Goal: Information Seeking & Learning: Compare options

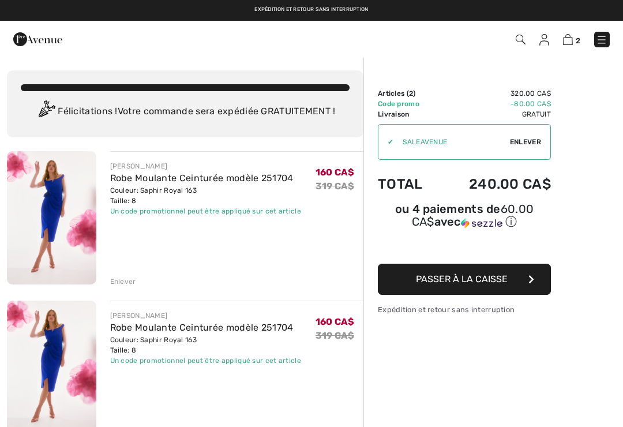
click at [129, 278] on div "Enlever" at bounding box center [123, 281] width 26 height 10
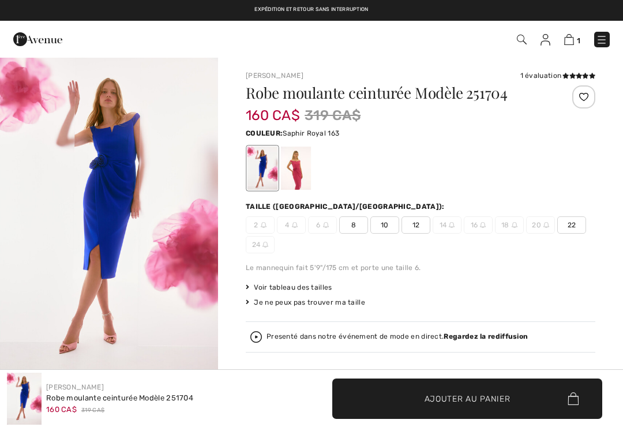
checkbox input "true"
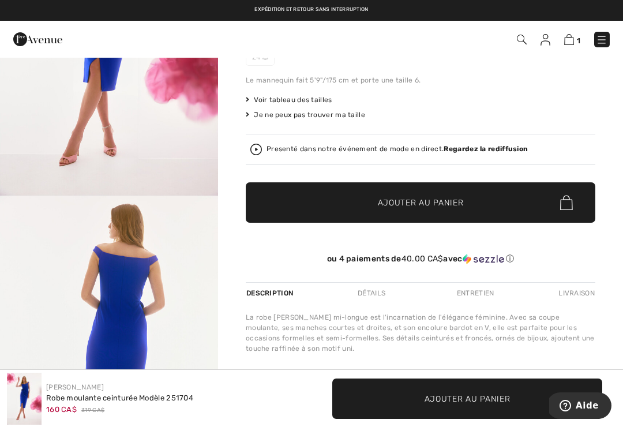
click at [304, 104] on span "Voir tableau des tailles" at bounding box center [289, 100] width 87 height 10
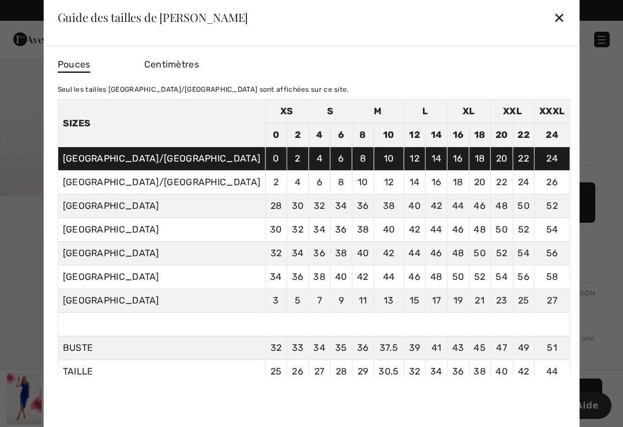
click at [199, 69] on span "Centimètres" at bounding box center [171, 64] width 55 height 11
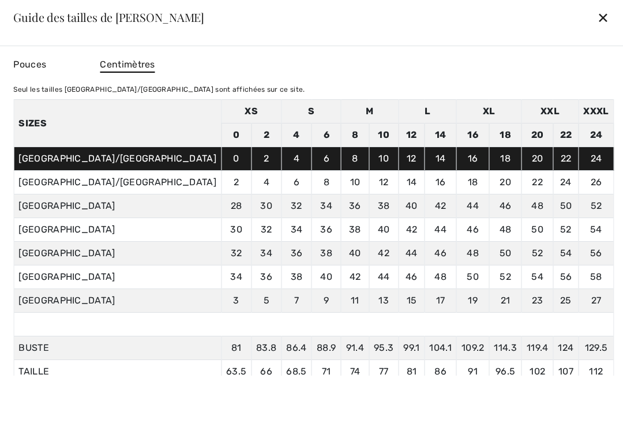
click at [46, 61] on span "Pouces" at bounding box center [29, 64] width 33 height 11
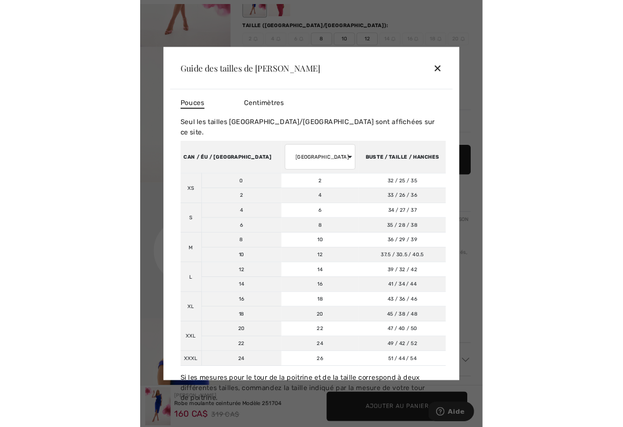
scroll to position [188, 0]
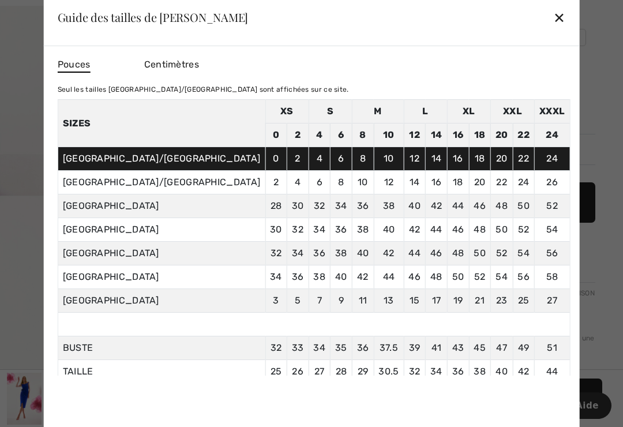
click at [553, 9] on div "✕" at bounding box center [559, 17] width 12 height 24
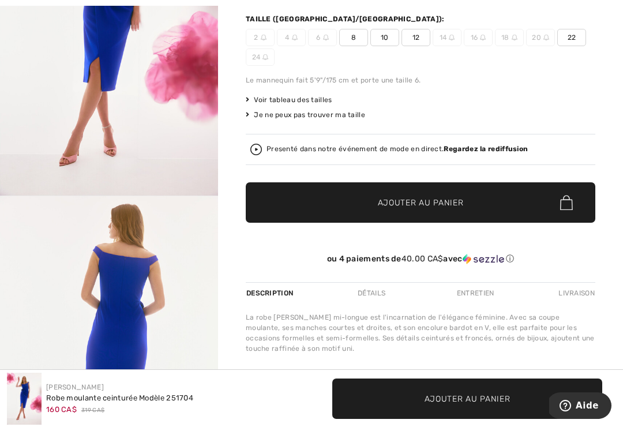
scroll to position [197, 0]
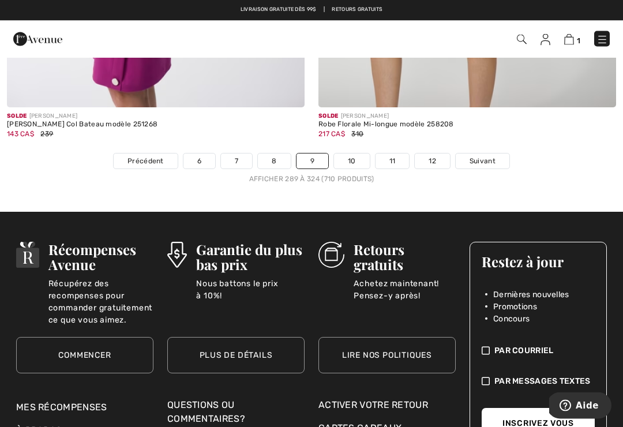
scroll to position [9346, 0]
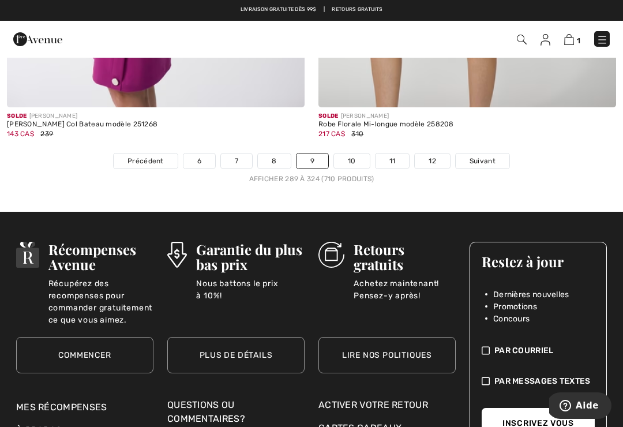
click at [357, 154] on link "10" at bounding box center [352, 161] width 36 height 15
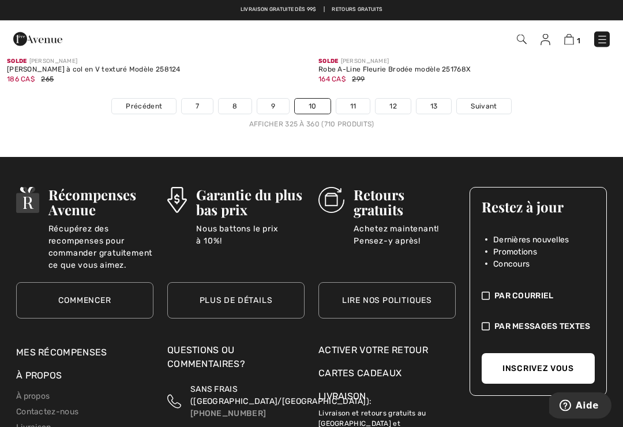
scroll to position [9401, 0]
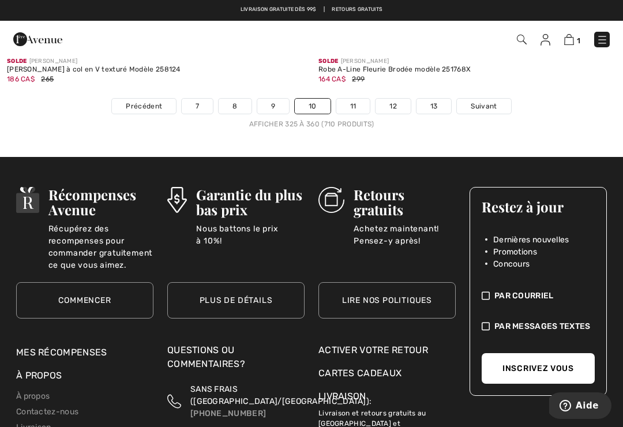
click at [350, 99] on link "11" at bounding box center [353, 106] width 34 height 15
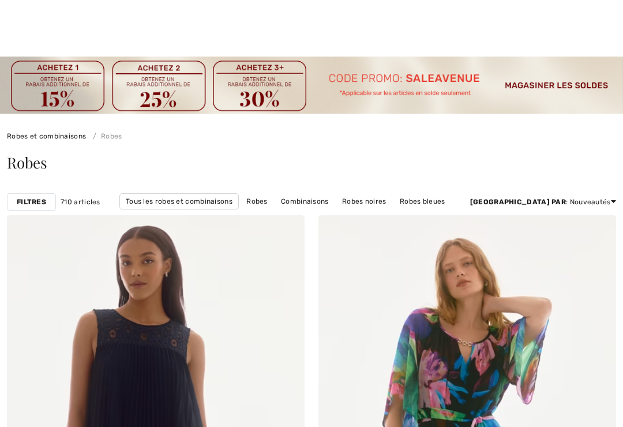
checkbox input "true"
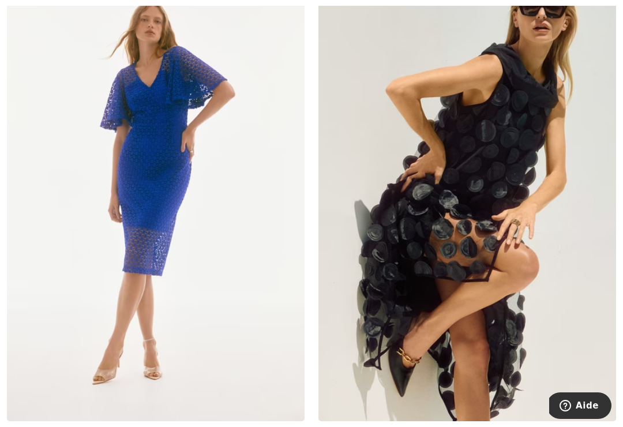
scroll to position [7978, 0]
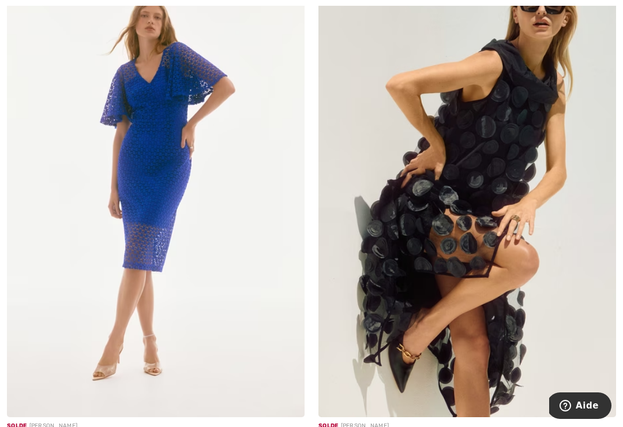
click at [470, 264] on img at bounding box center [468, 194] width 298 height 447
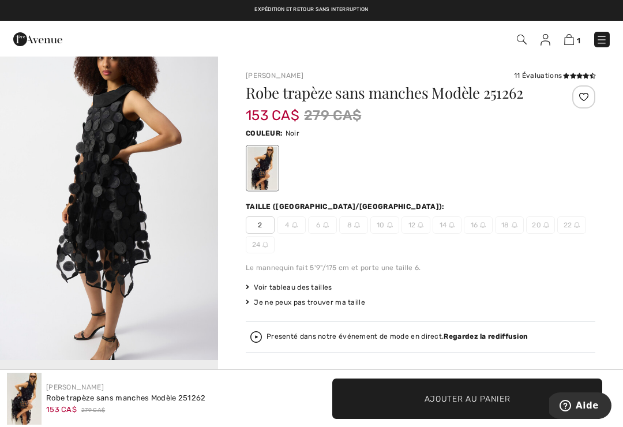
scroll to position [351, 0]
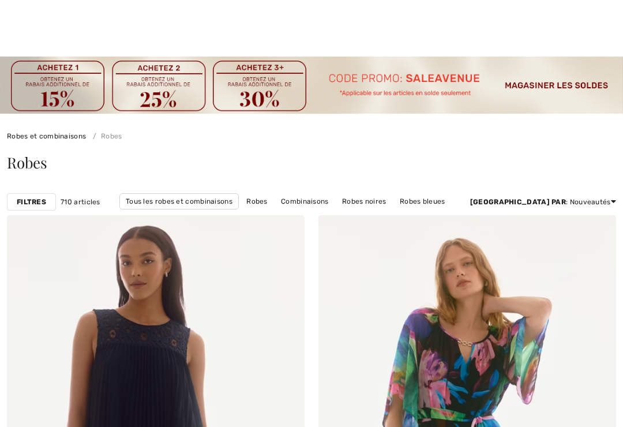
checkbox input "true"
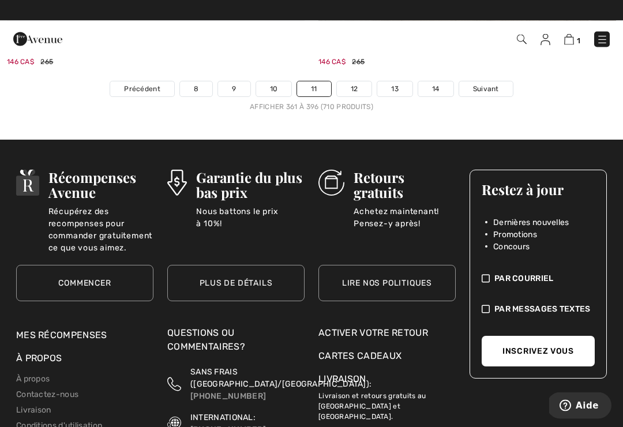
scroll to position [9492, 0]
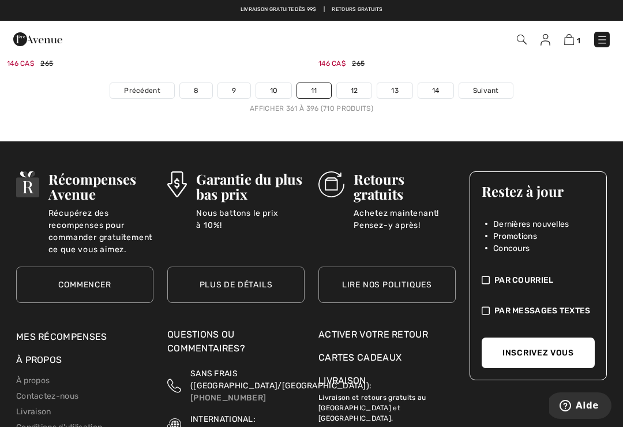
click at [360, 83] on link "12" at bounding box center [354, 90] width 35 height 15
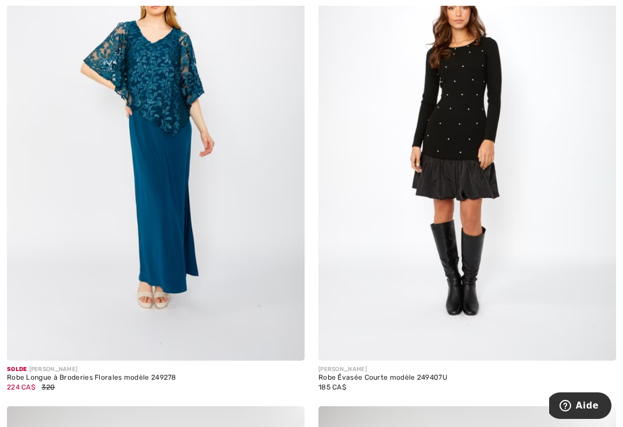
scroll to position [8112, 0]
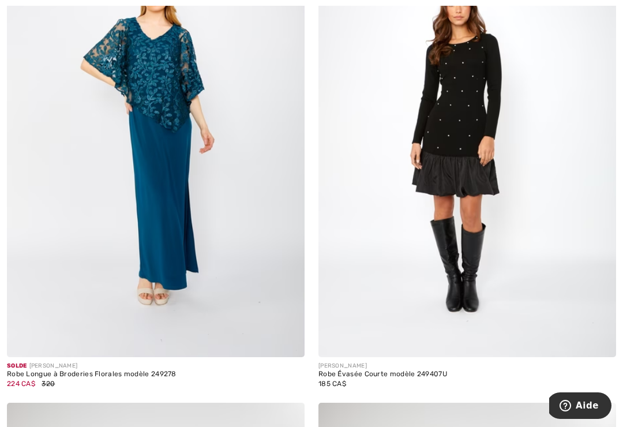
click at [451, 153] on img at bounding box center [468, 134] width 298 height 447
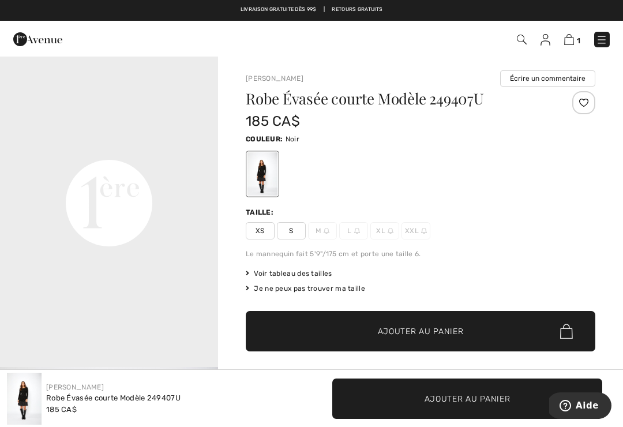
scroll to position [669, 0]
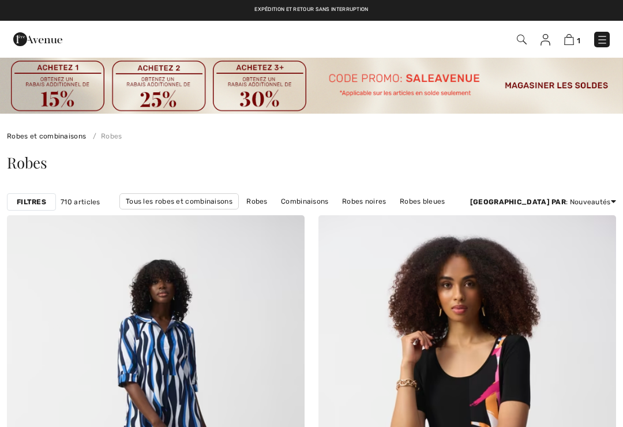
checkbox input "true"
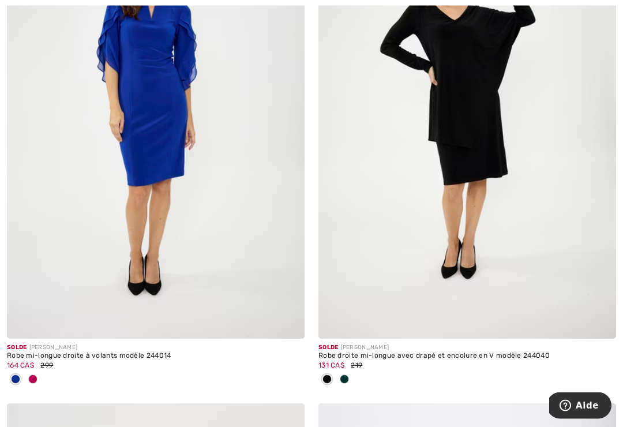
scroll to position [8491, 0]
click at [27, 373] on div at bounding box center [32, 380] width 17 height 19
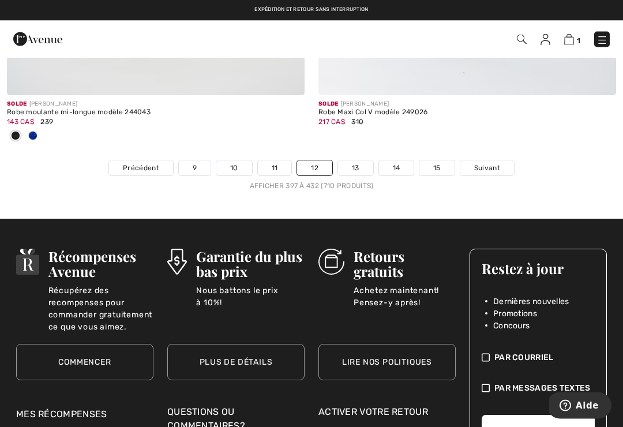
scroll to position [9246, 0]
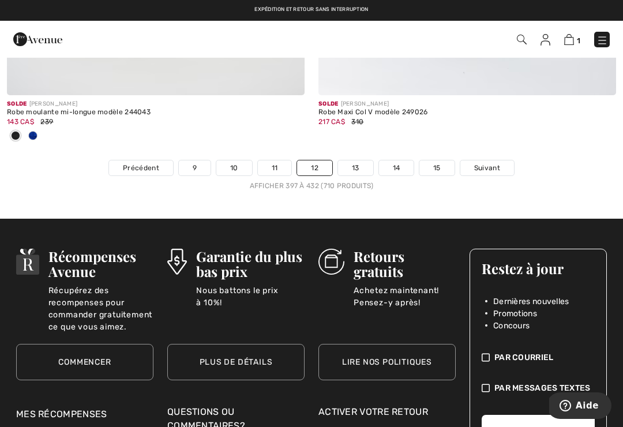
click at [358, 160] on link "13" at bounding box center [355, 167] width 35 height 15
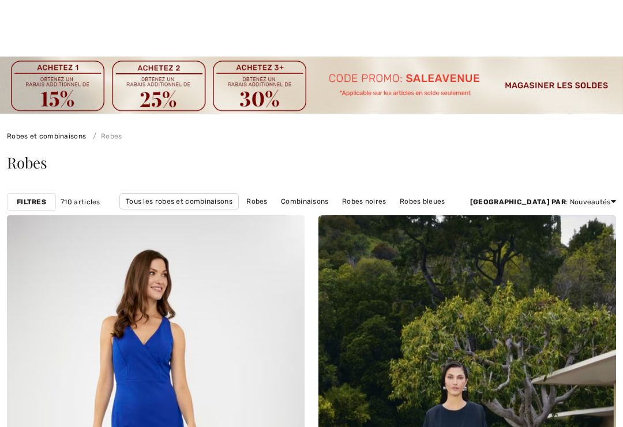
checkbox input "true"
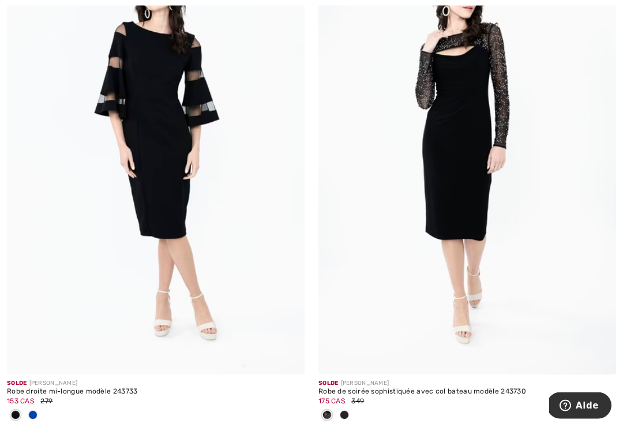
scroll to position [5061, 0]
click at [35, 412] on span at bounding box center [32, 414] width 9 height 9
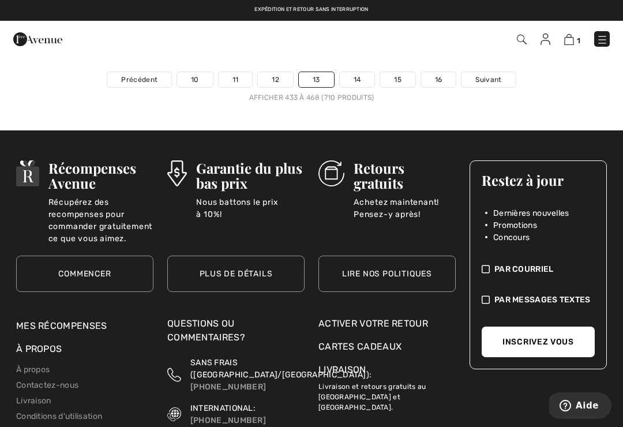
scroll to position [9527, 0]
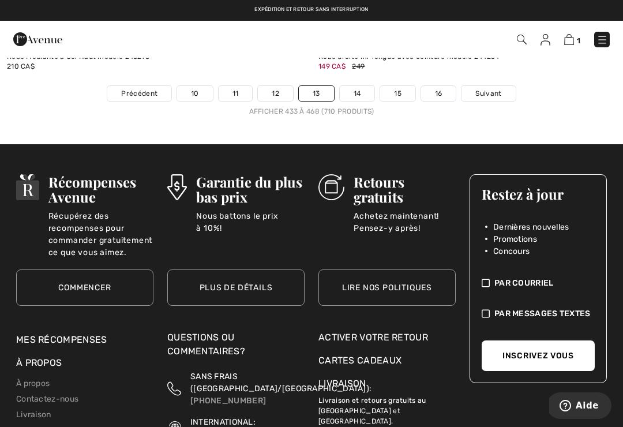
click at [356, 86] on link "14" at bounding box center [357, 93] width 35 height 15
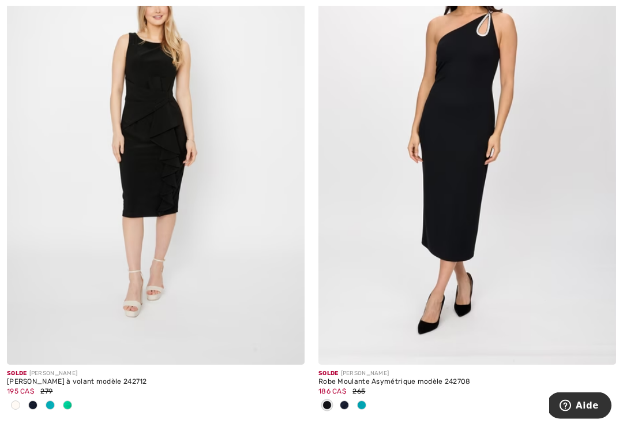
scroll to position [6648, 0]
click at [364, 400] on span at bounding box center [361, 404] width 9 height 9
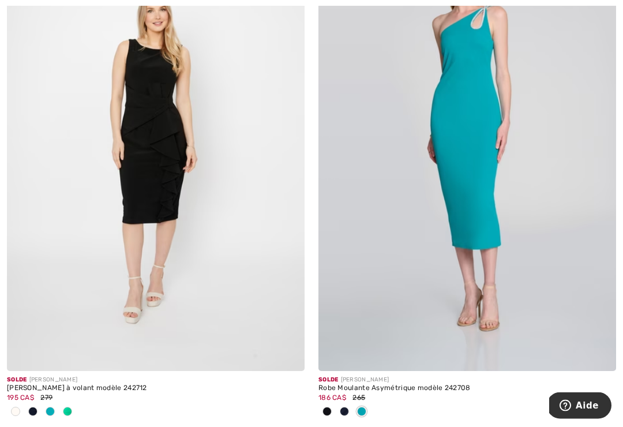
scroll to position [6643, 0]
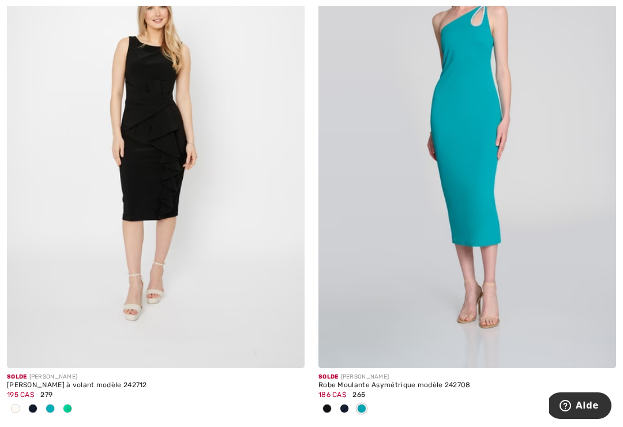
click at [343, 405] on span at bounding box center [344, 408] width 9 height 9
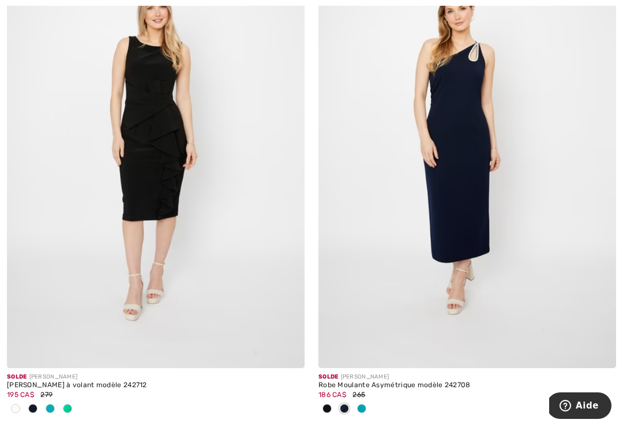
click at [322, 405] on div at bounding box center [327, 409] width 17 height 19
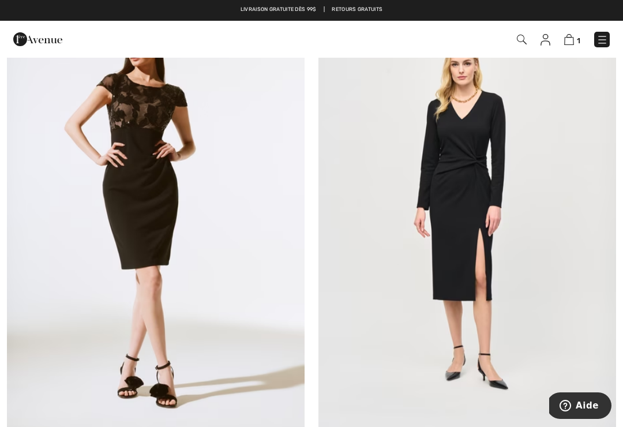
scroll to position [8084, 0]
click at [125, 193] on img at bounding box center [156, 218] width 298 height 447
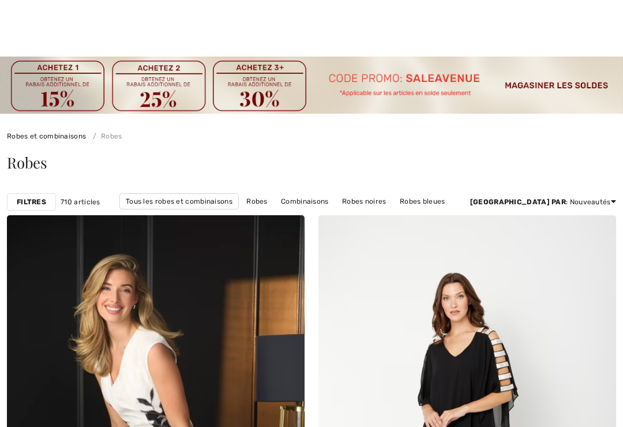
checkbox input "true"
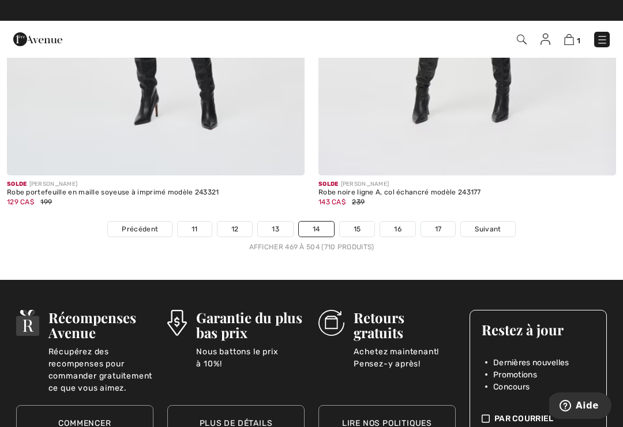
scroll to position [9203, 0]
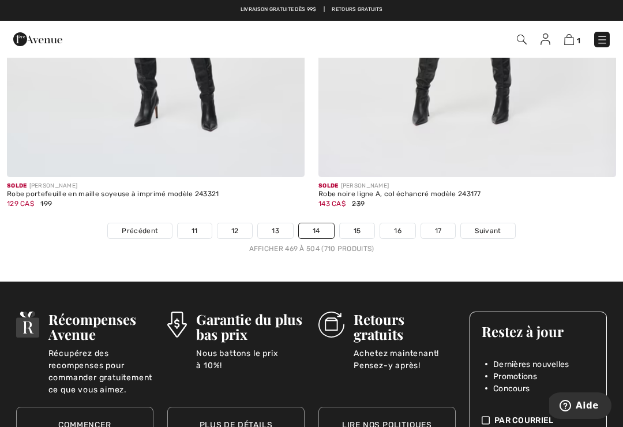
click at [358, 223] on link "15" at bounding box center [357, 230] width 35 height 15
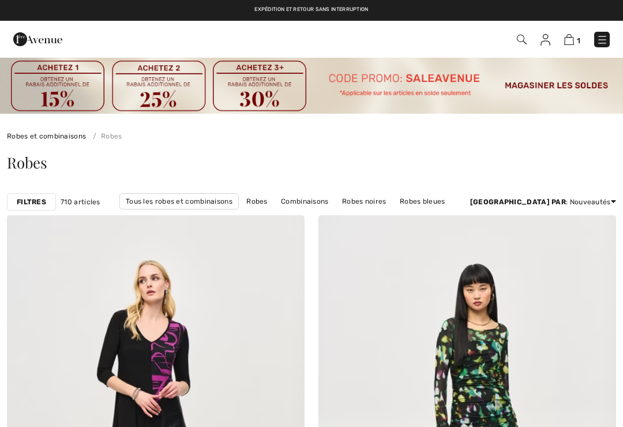
checkbox input "true"
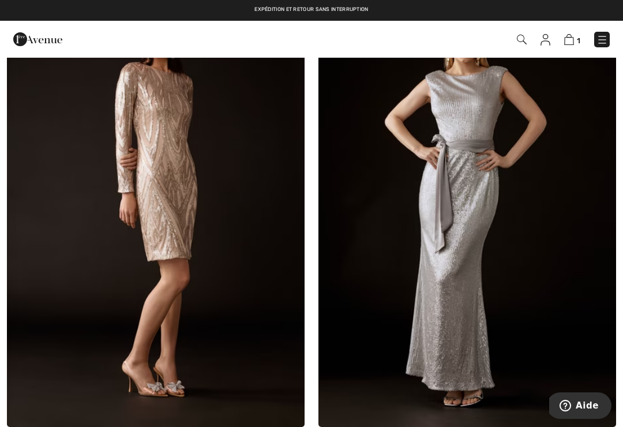
scroll to position [4477, 0]
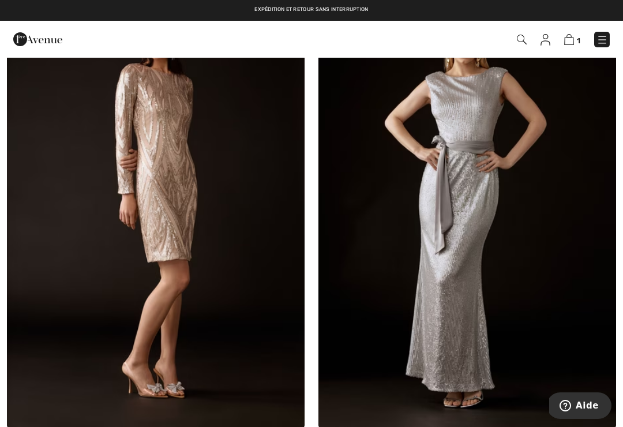
click at [148, 207] on img at bounding box center [156, 205] width 298 height 447
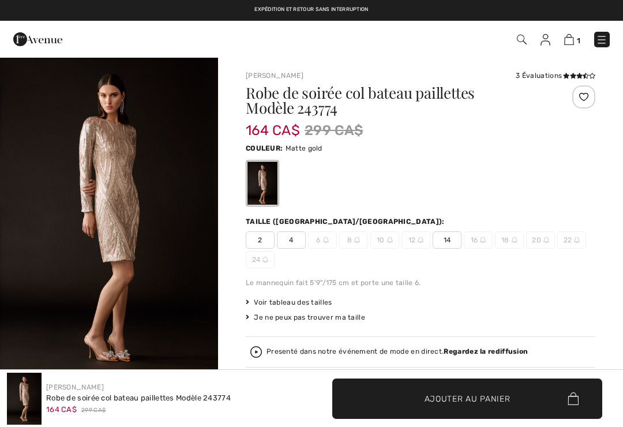
checkbox input "true"
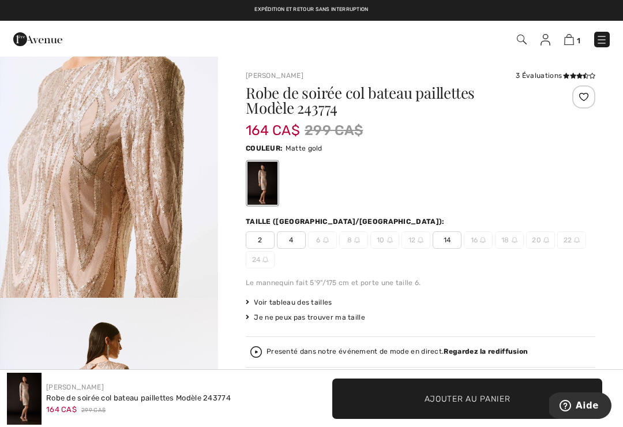
scroll to position [1389, 0]
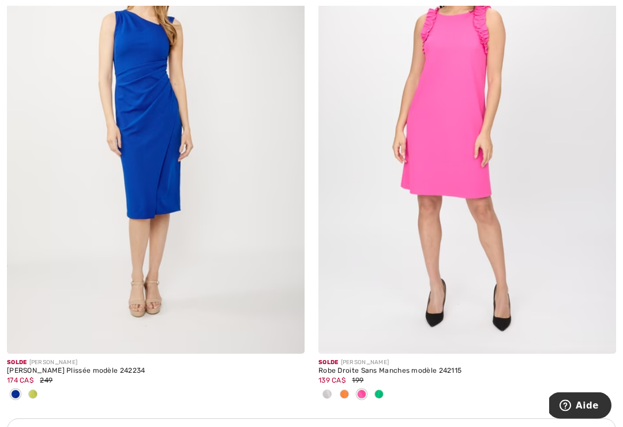
scroll to position [5936, 0]
click at [30, 390] on span at bounding box center [32, 394] width 9 height 9
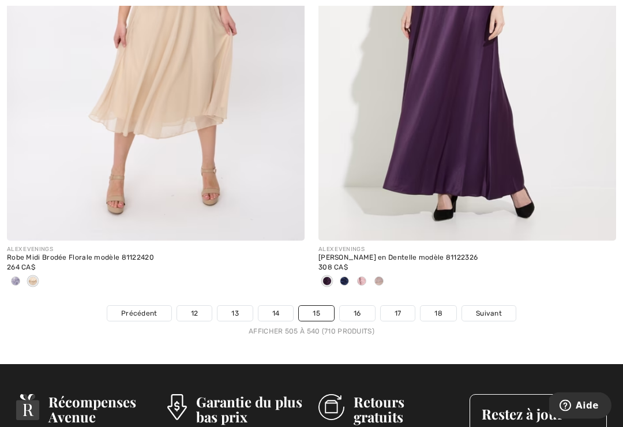
scroll to position [9327, 0]
click at [357, 306] on link "16" at bounding box center [357, 313] width 35 height 15
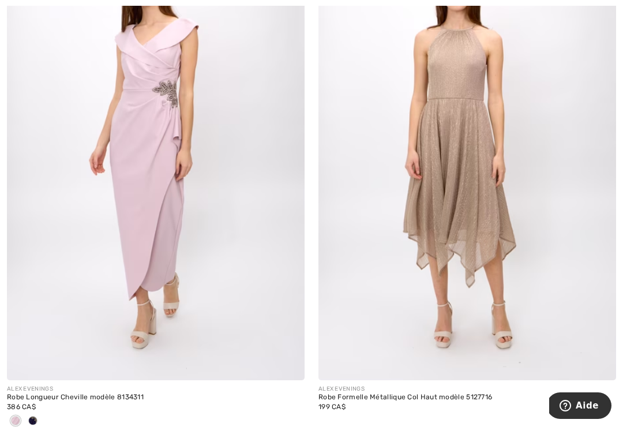
scroll to position [2330, 0]
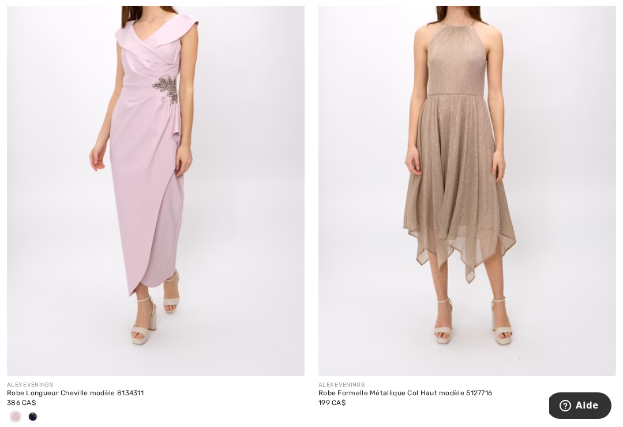
click at [31, 417] on span at bounding box center [32, 416] width 9 height 9
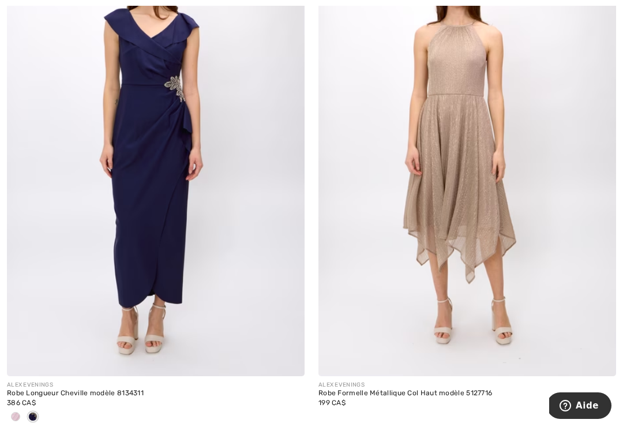
click at [12, 414] on span at bounding box center [15, 416] width 9 height 9
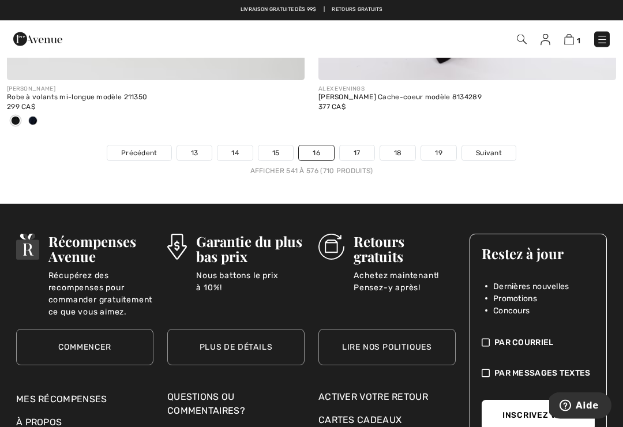
scroll to position [9357, 0]
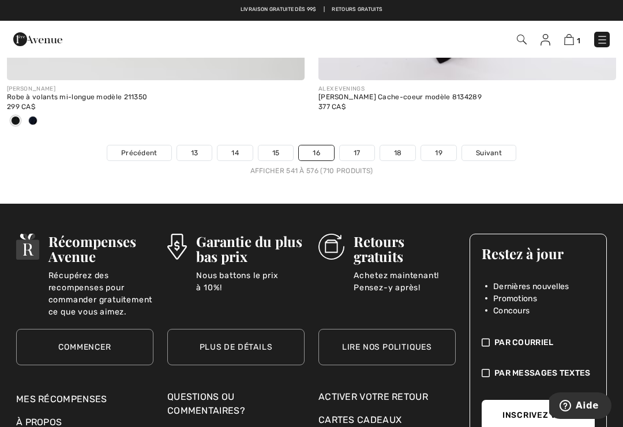
click at [353, 148] on link "17" at bounding box center [357, 152] width 35 height 15
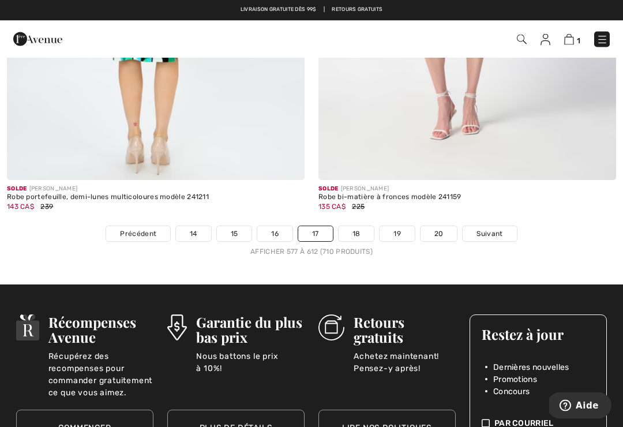
scroll to position [9349, 0]
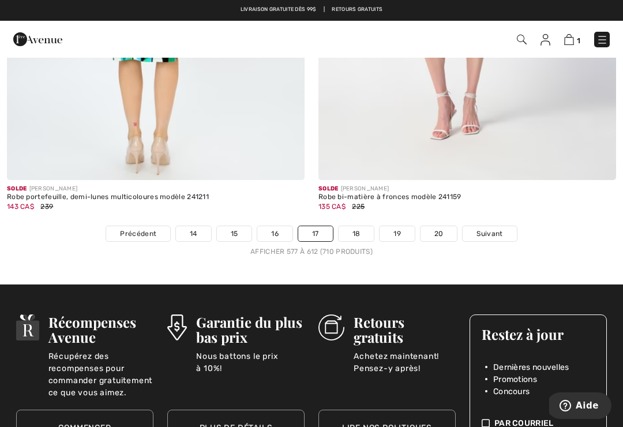
click at [356, 228] on link "18" at bounding box center [357, 233] width 36 height 15
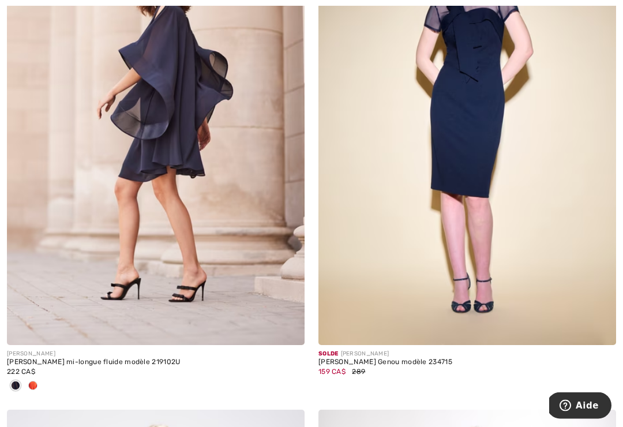
scroll to position [7199, 0]
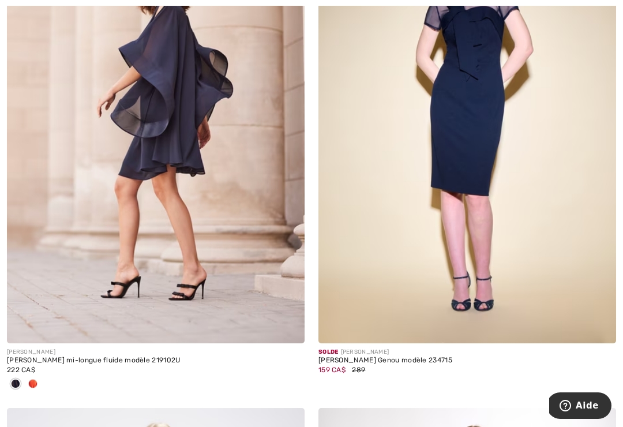
click at [136, 164] on img at bounding box center [156, 120] width 298 height 447
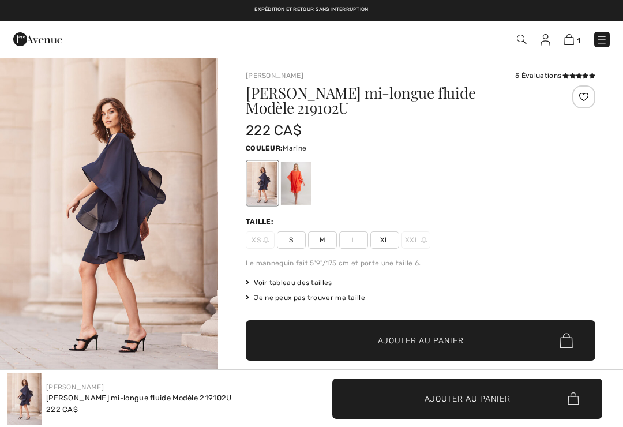
checkbox input "true"
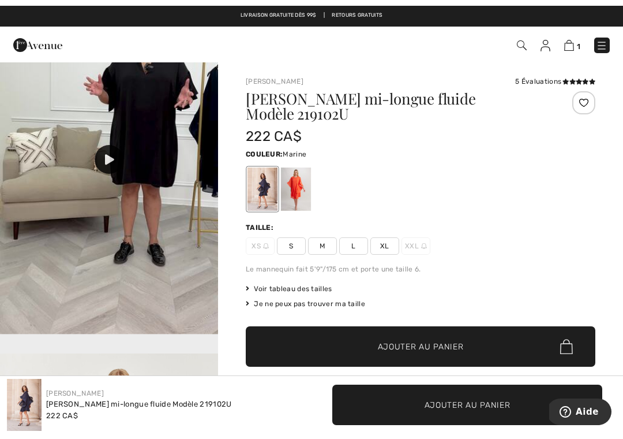
scroll to position [1053, 0]
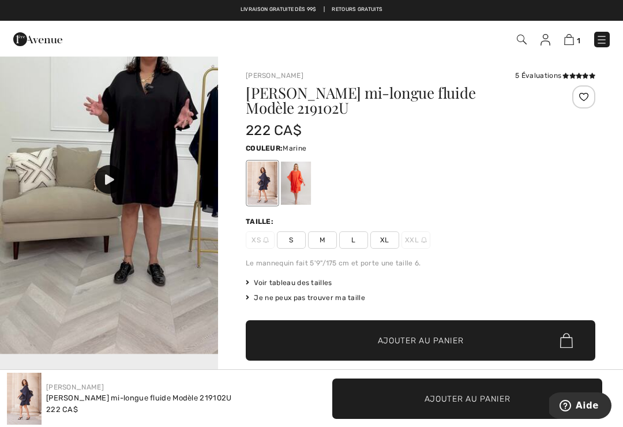
click at [109, 229] on img at bounding box center [109, 160] width 218 height 388
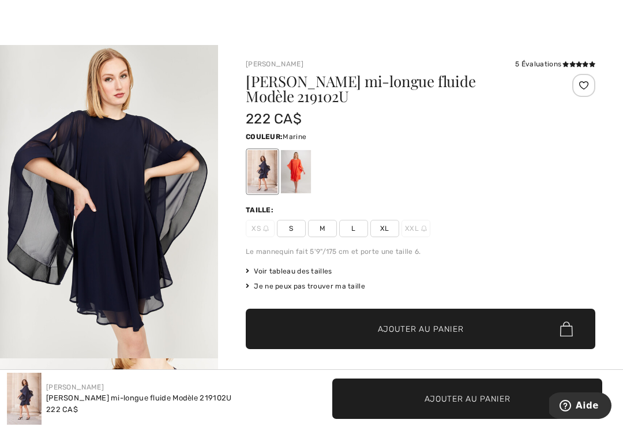
scroll to position [2430, 0]
click at [137, 248] on img "6 / 7" at bounding box center [109, 194] width 218 height 327
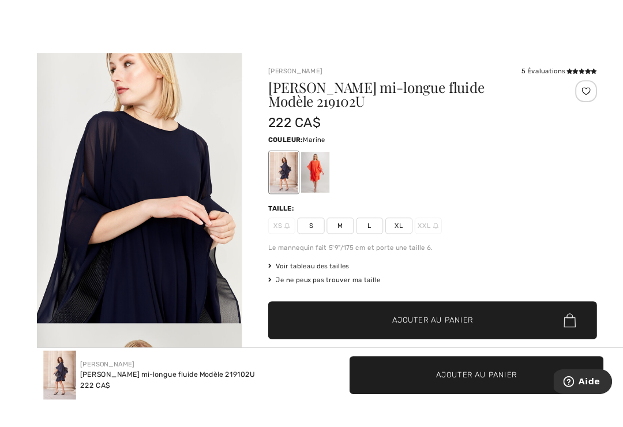
scroll to position [16, 0]
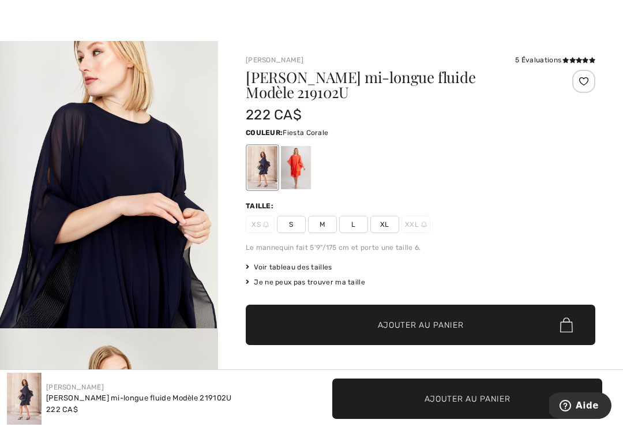
click at [297, 163] on div at bounding box center [296, 167] width 30 height 43
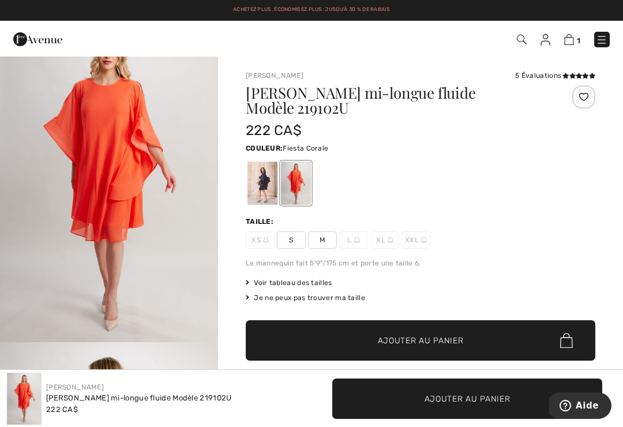
scroll to position [0, 0]
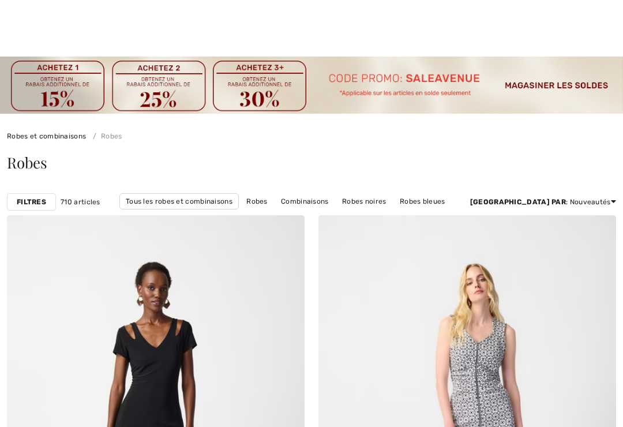
checkbox input "true"
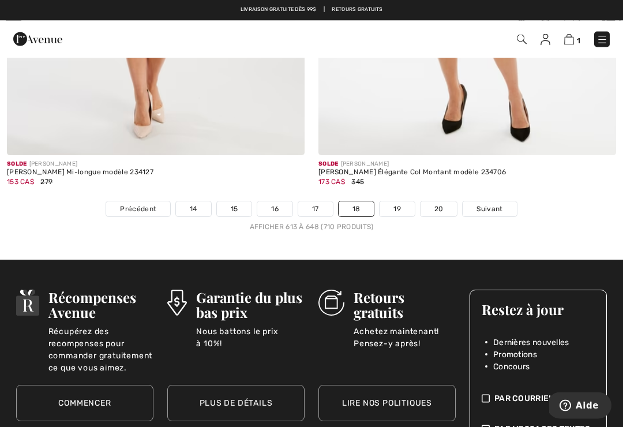
scroll to position [9263, 0]
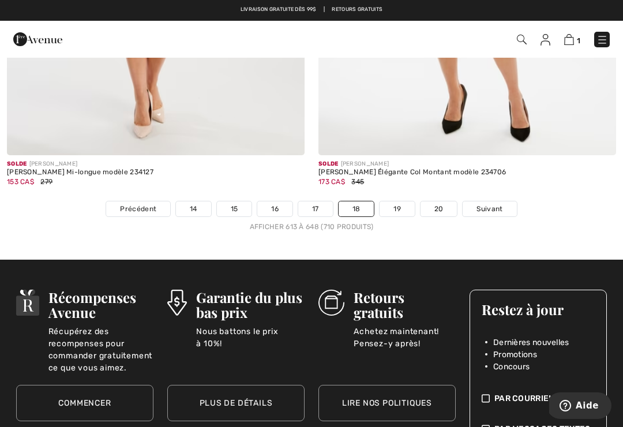
click at [395, 205] on link "19" at bounding box center [397, 208] width 35 height 15
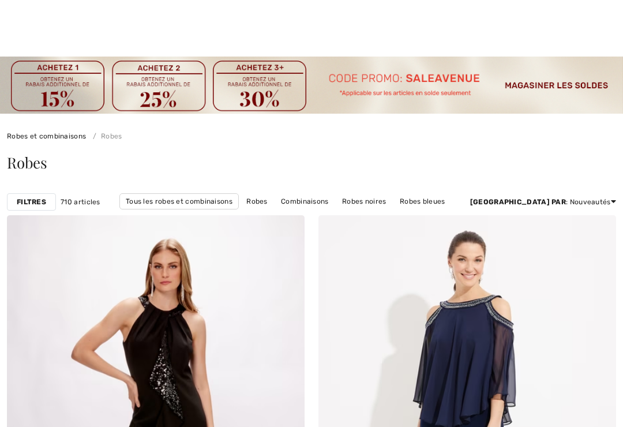
checkbox input "true"
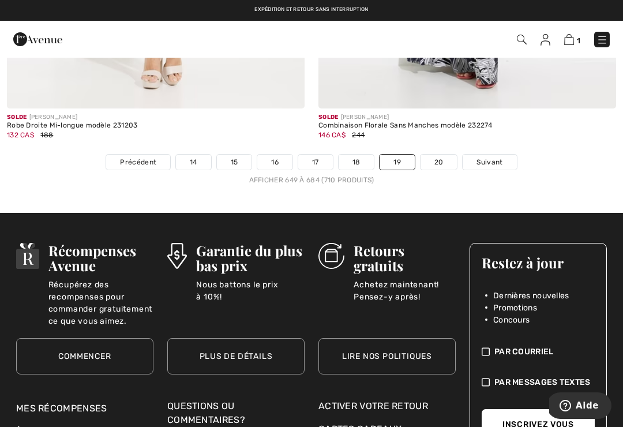
scroll to position [9438, 0]
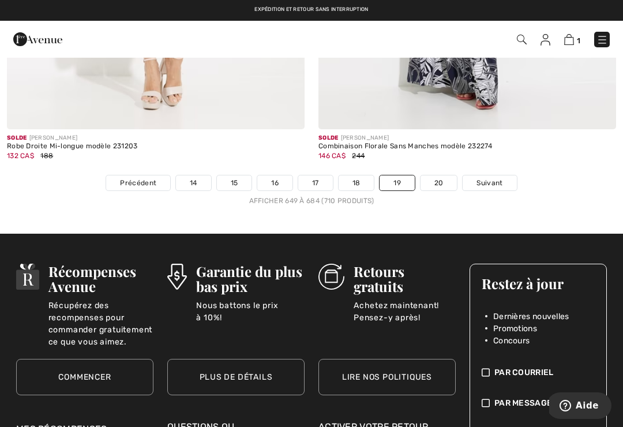
click at [440, 180] on link "20" at bounding box center [439, 182] width 37 height 15
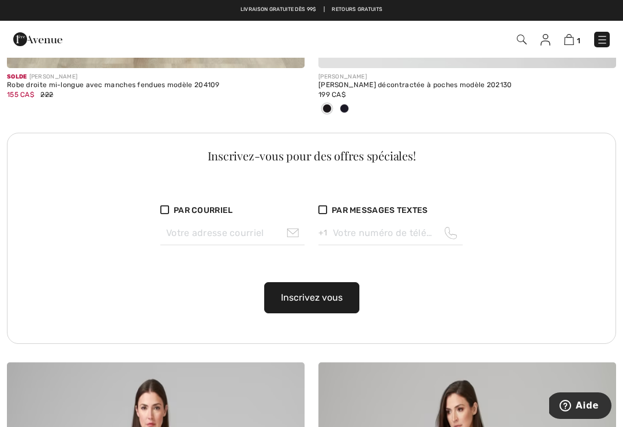
scroll to position [6103, 0]
